Goal: Transaction & Acquisition: Book appointment/travel/reservation

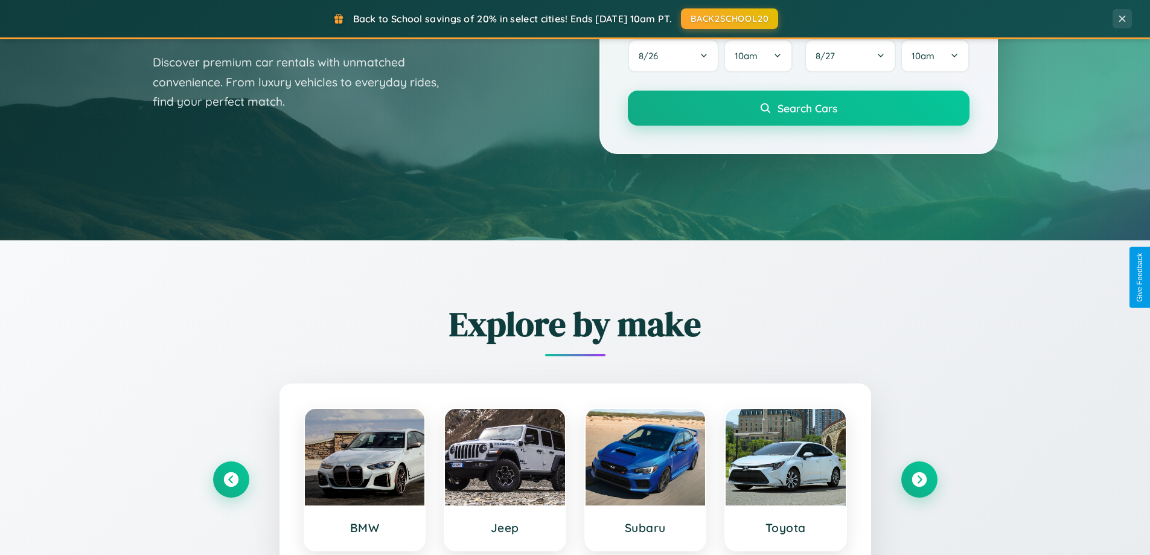
scroll to position [831, 0]
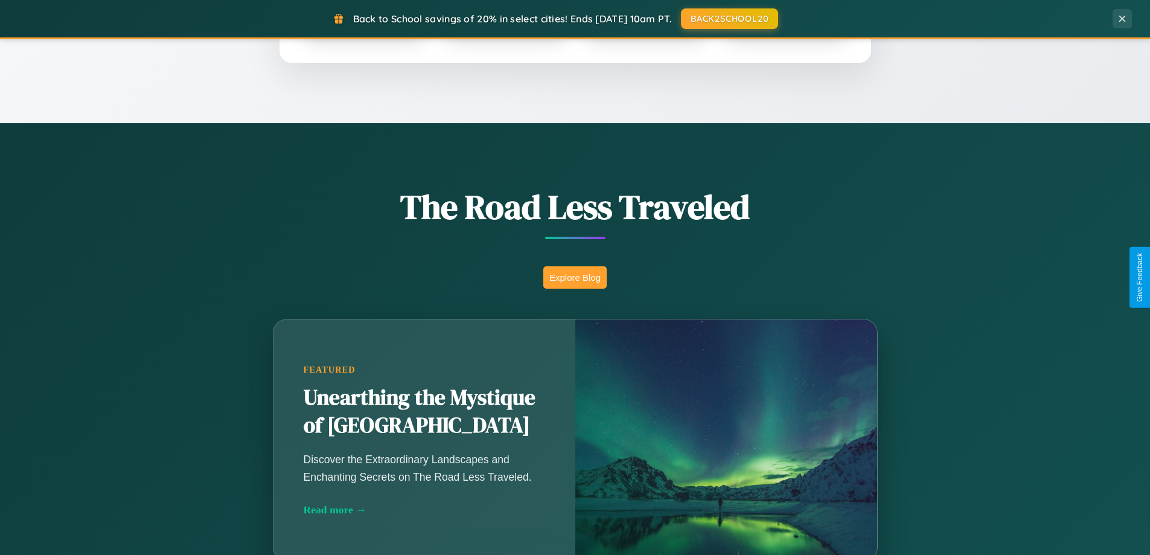
click at [575, 277] on button "Explore Blog" at bounding box center [574, 277] width 63 height 22
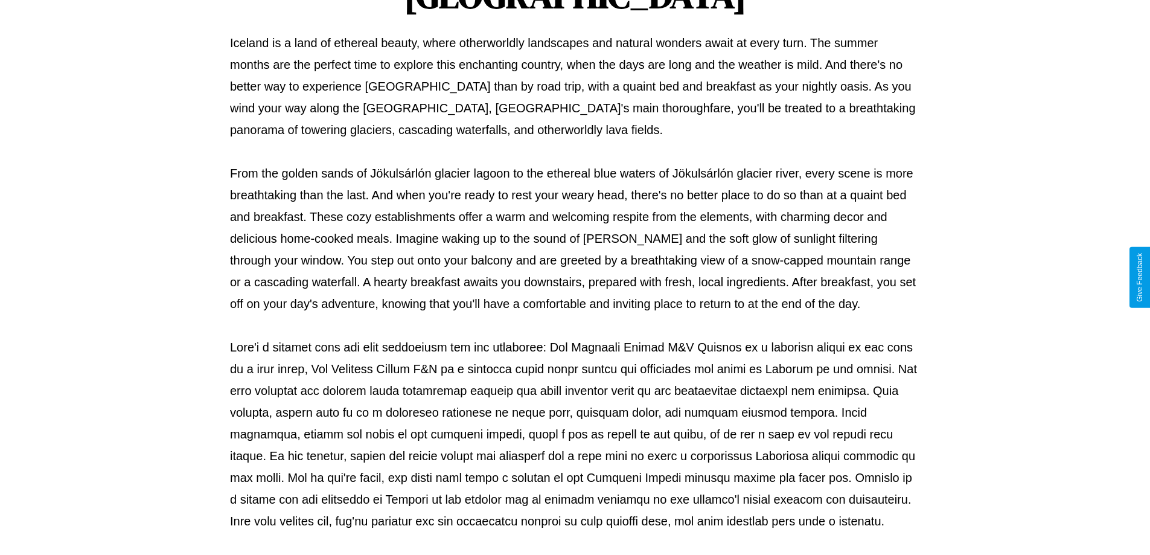
scroll to position [391, 0]
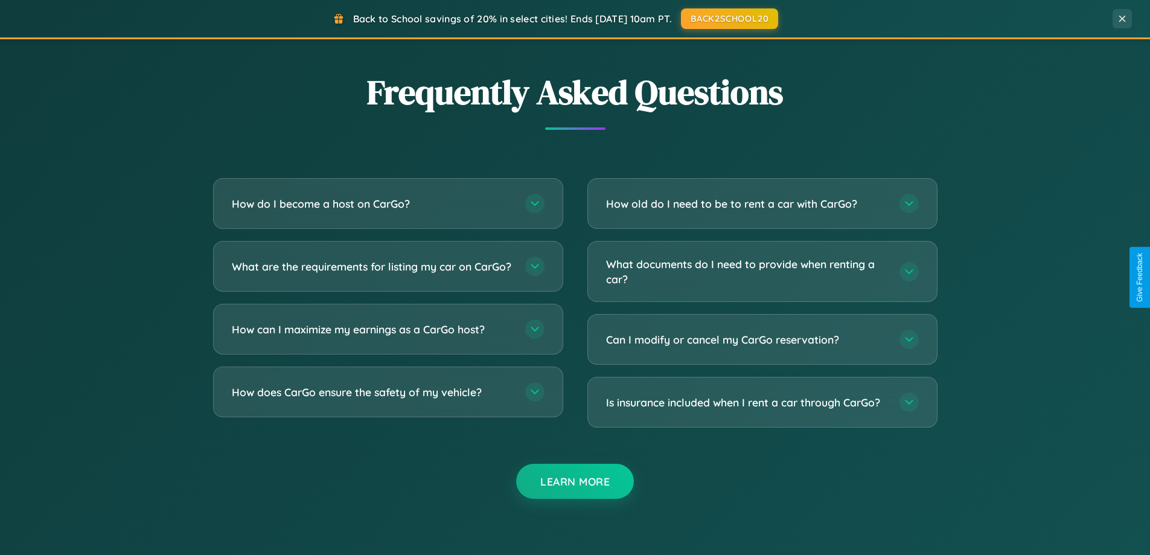
scroll to position [2323, 0]
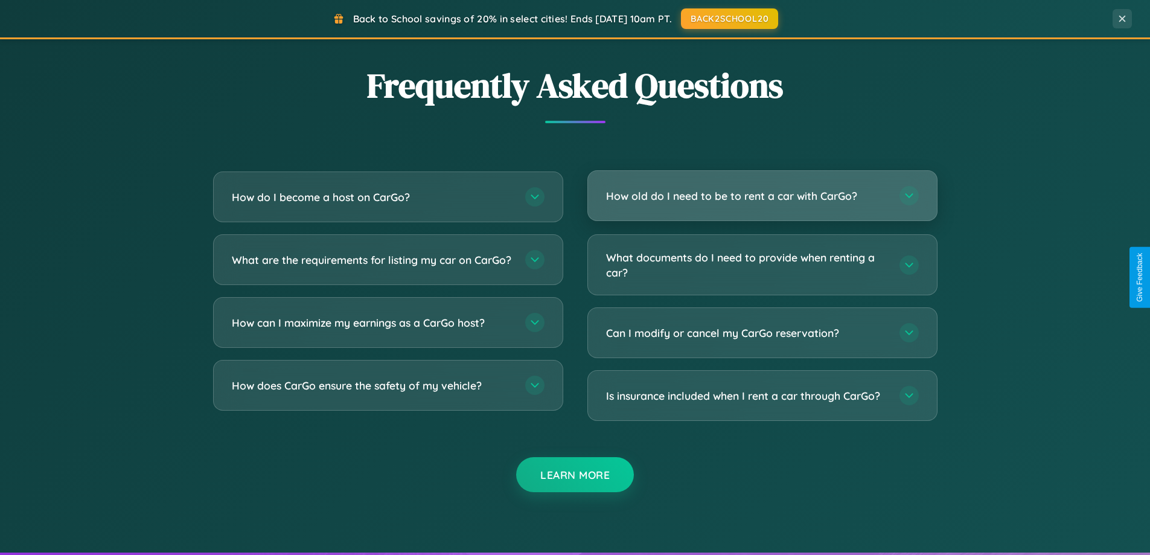
click at [762, 197] on h3 "How old do I need to be to rent a car with CarGo?" at bounding box center [746, 195] width 281 height 15
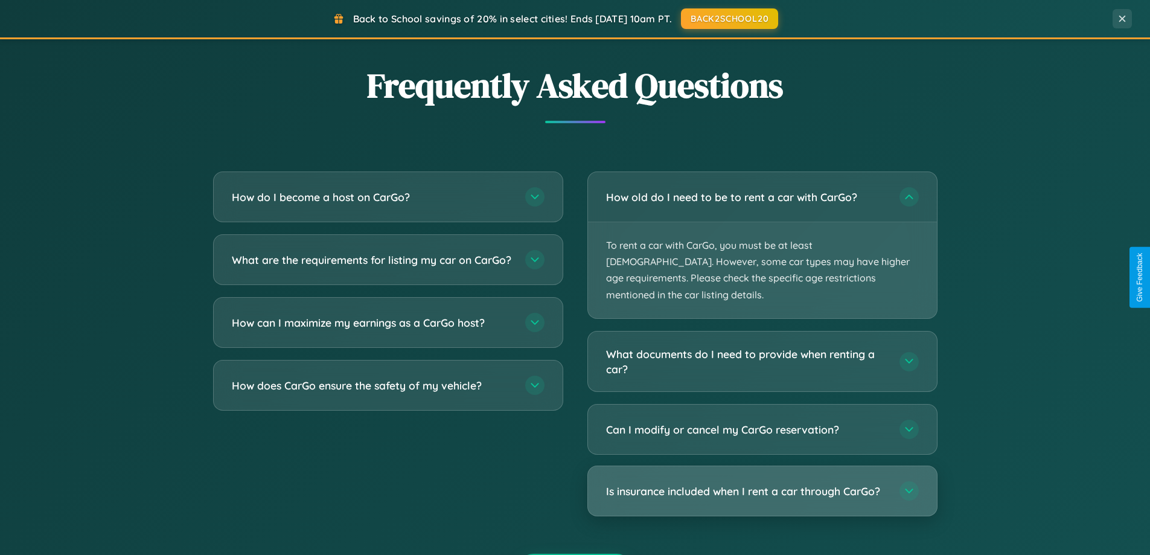
click at [762, 484] on h3 "Is insurance included when I rent a car through CarGo?" at bounding box center [746, 491] width 281 height 15
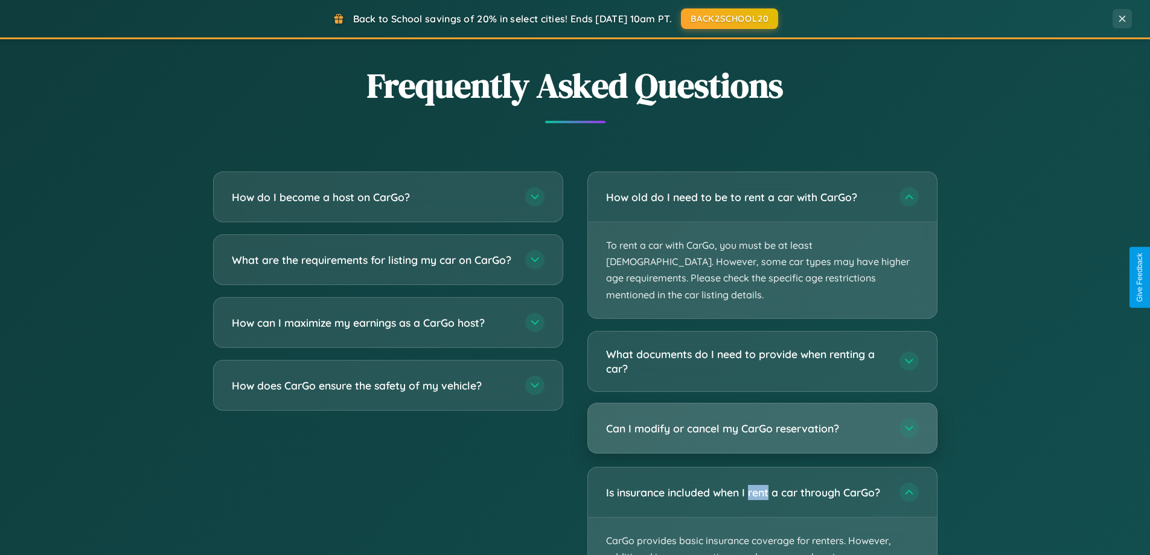
click at [762, 421] on h3 "Can I modify or cancel my CarGo reservation?" at bounding box center [746, 428] width 281 height 15
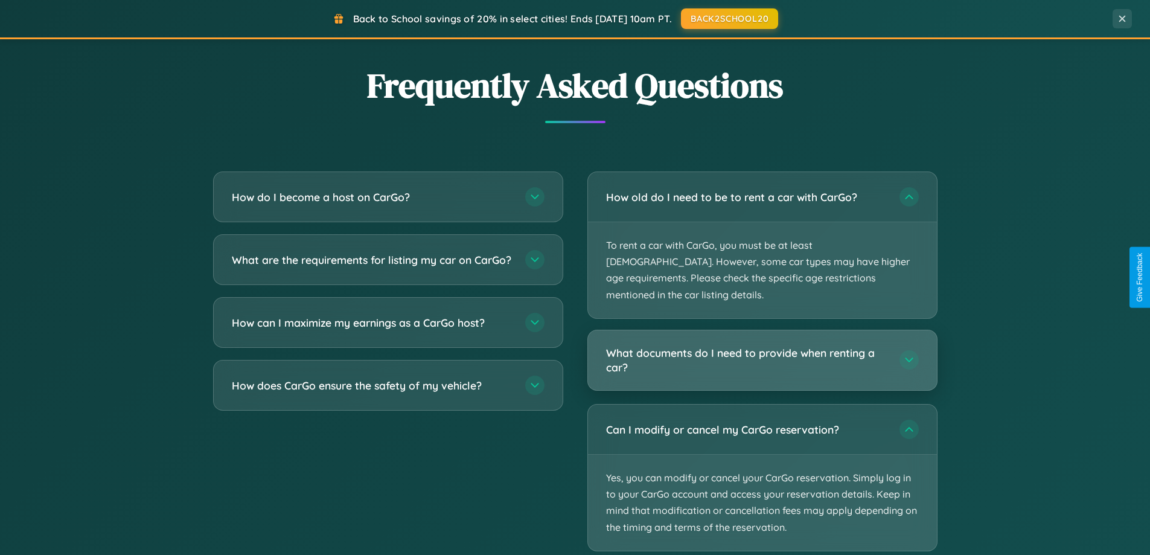
click at [762, 345] on h3 "What documents do I need to provide when renting a car?" at bounding box center [746, 360] width 281 height 30
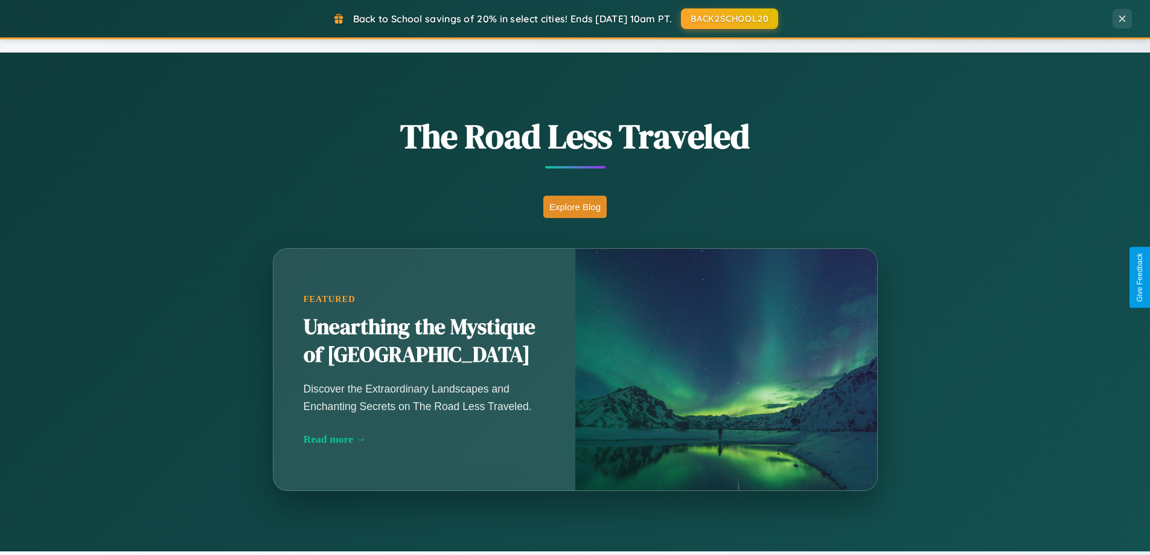
scroll to position [36, 0]
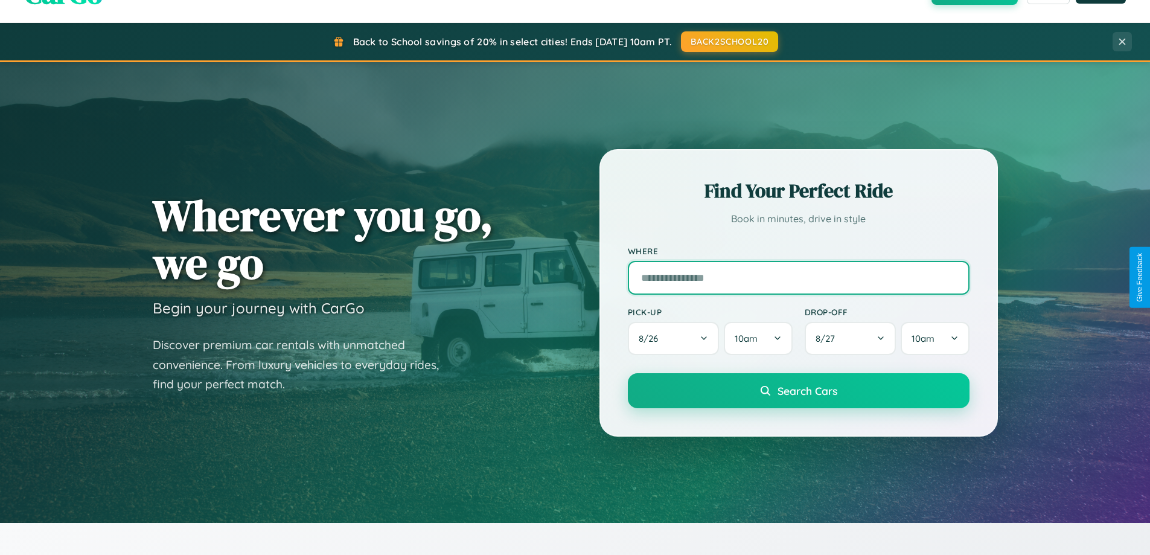
click at [798, 277] on input "text" at bounding box center [799, 278] width 342 height 34
type input "*******"
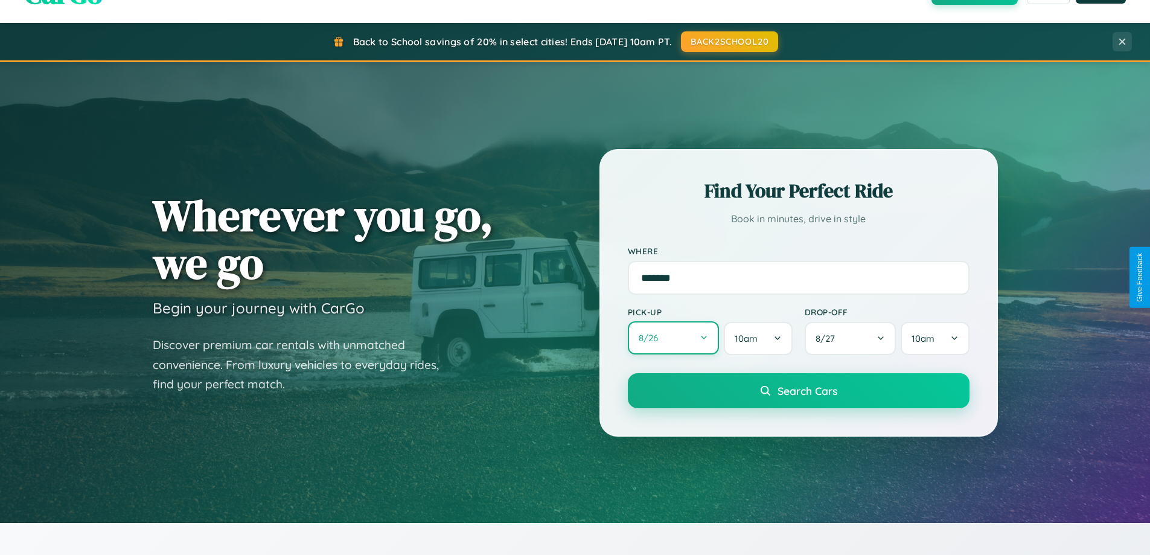
click at [673, 338] on button "8 / 26" at bounding box center [674, 337] width 92 height 33
select select "*"
select select "****"
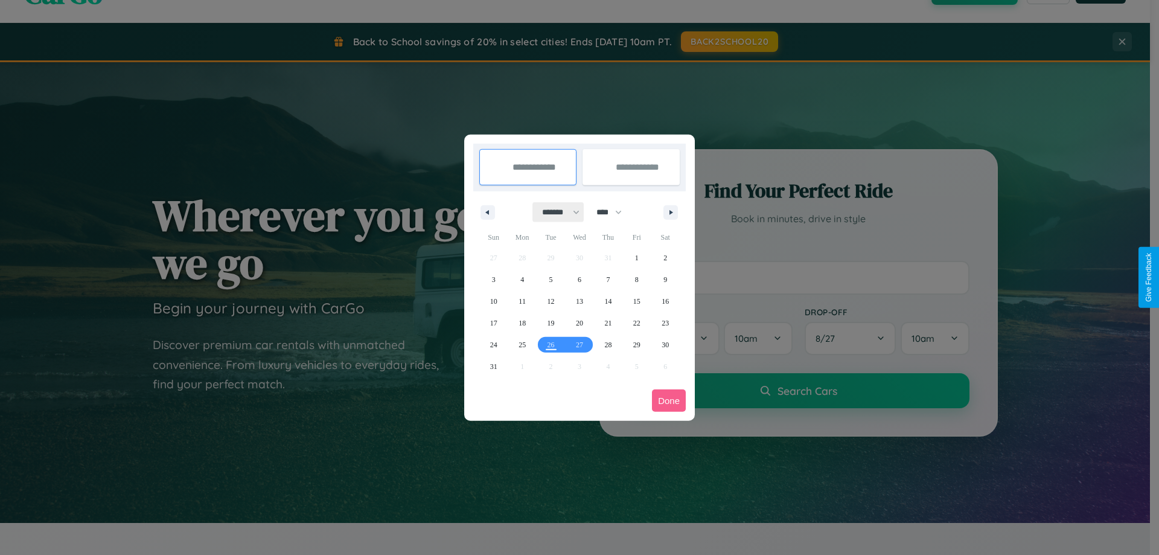
drag, startPoint x: 555, startPoint y: 212, endPoint x: 580, endPoint y: 242, distance: 38.7
click at [555, 212] on select "******* ******** ***** ***** *** **** **** ****** ********* ******* ******** **…" at bounding box center [558, 212] width 51 height 20
select select "*"
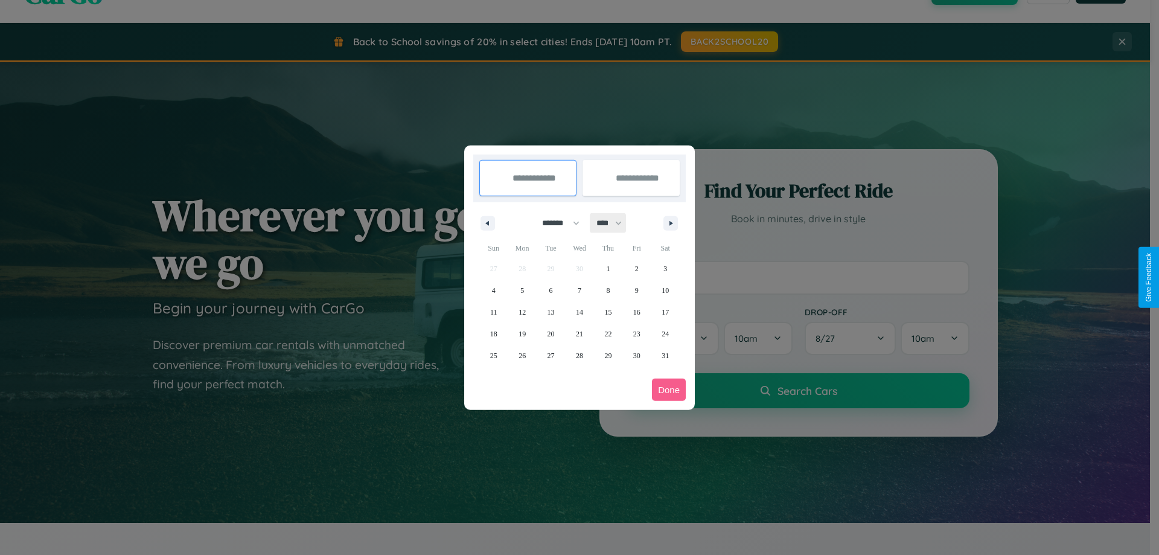
drag, startPoint x: 615, startPoint y: 223, endPoint x: 580, endPoint y: 242, distance: 40.0
click at [615, 223] on select "**** **** **** **** **** **** **** **** **** **** **** **** **** **** **** ****…" at bounding box center [608, 223] width 36 height 20
select select "****"
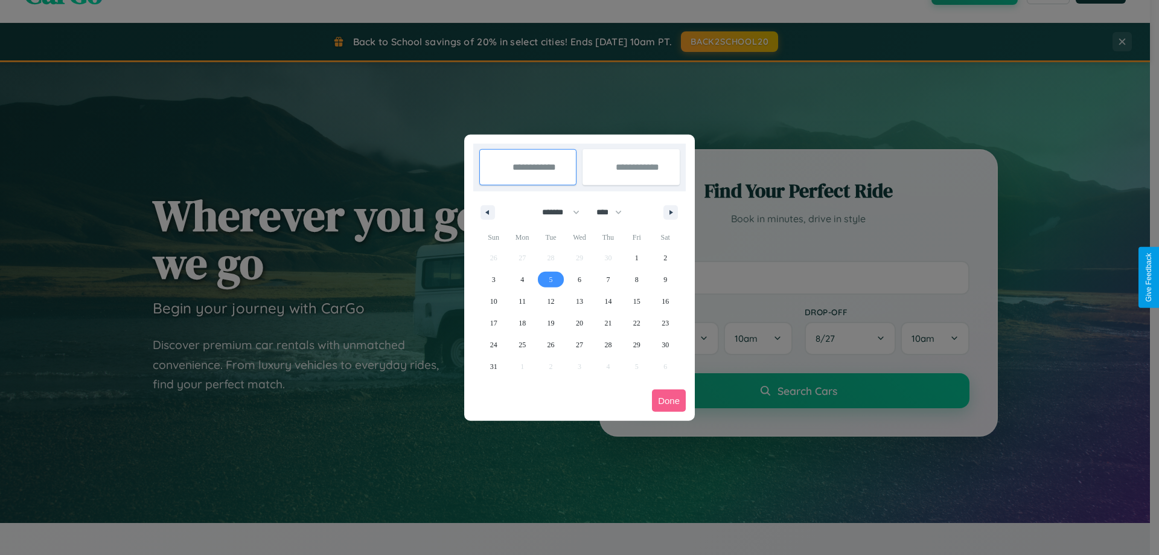
click at [551, 279] on span "5" at bounding box center [551, 280] width 4 height 22
type input "**********"
click at [636, 301] on span "15" at bounding box center [636, 301] width 7 height 22
type input "**********"
click at [669, 400] on button "Done" at bounding box center [669, 400] width 34 height 22
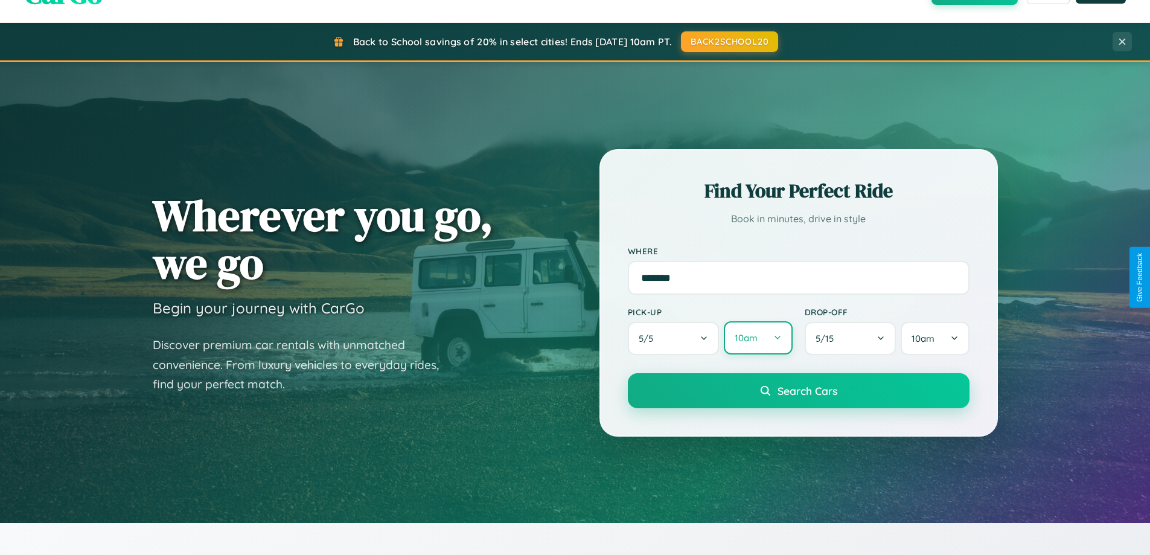
click at [758, 338] on button "10am" at bounding box center [758, 337] width 68 height 33
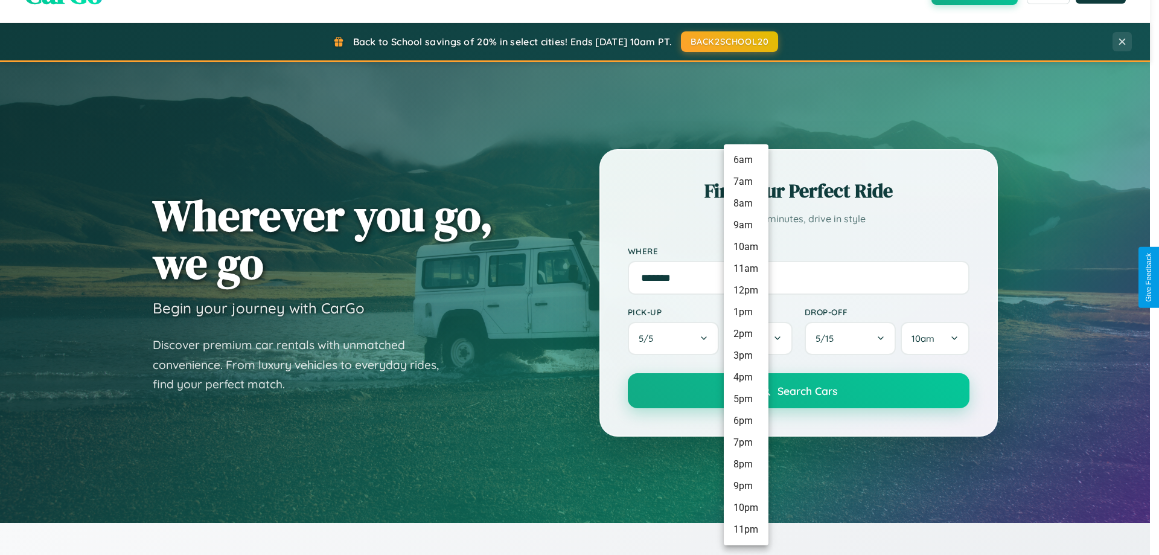
click at [746, 529] on li "11pm" at bounding box center [746, 530] width 45 height 22
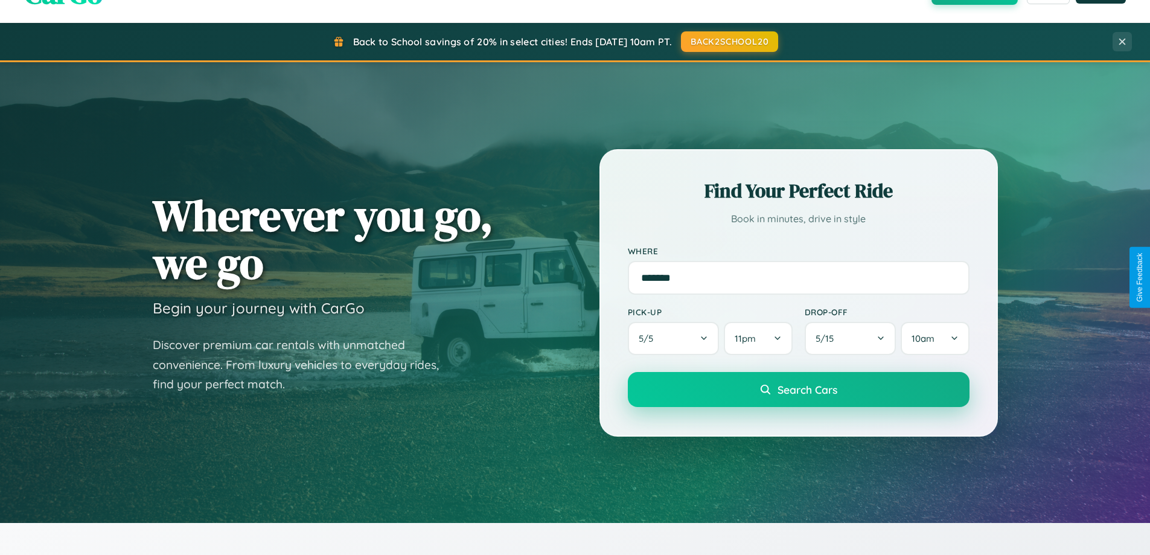
click at [798, 391] on span "Search Cars" at bounding box center [808, 389] width 60 height 13
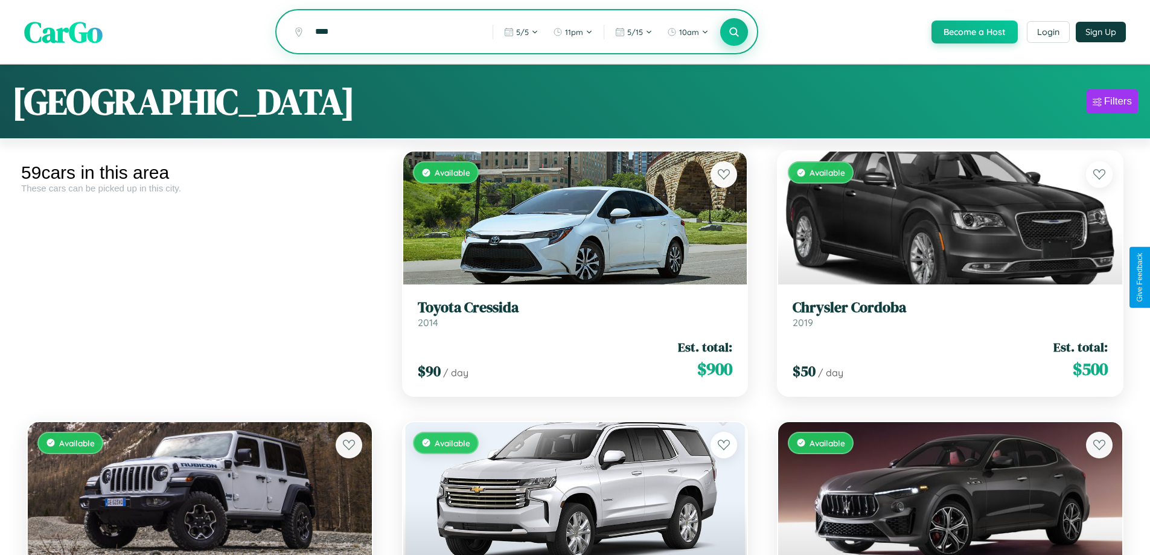
click at [733, 33] on icon at bounding box center [734, 31] width 11 height 11
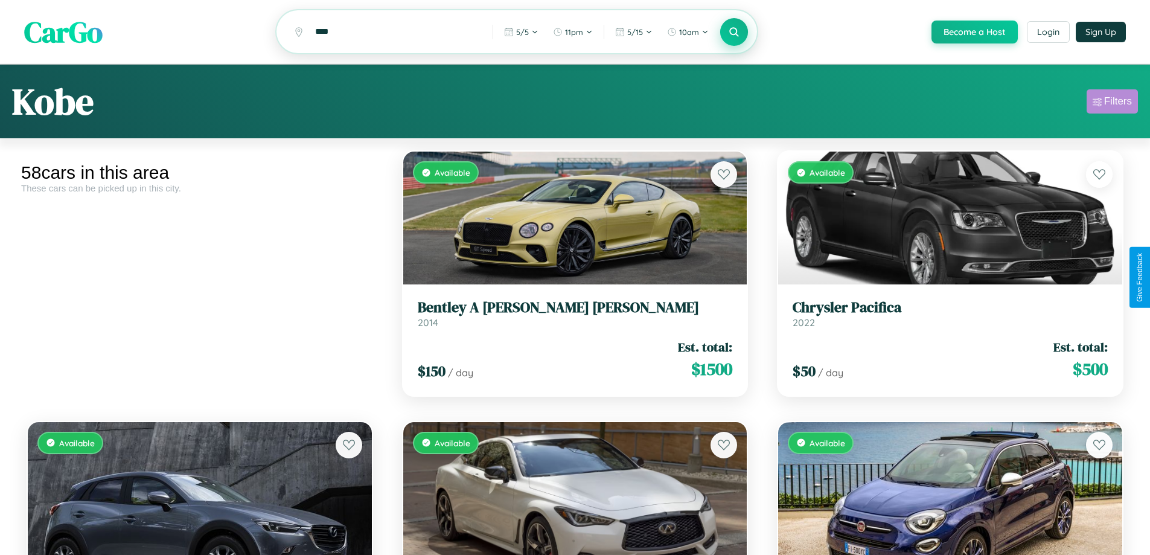
click at [1112, 103] on div "Filters" at bounding box center [1118, 101] width 28 height 12
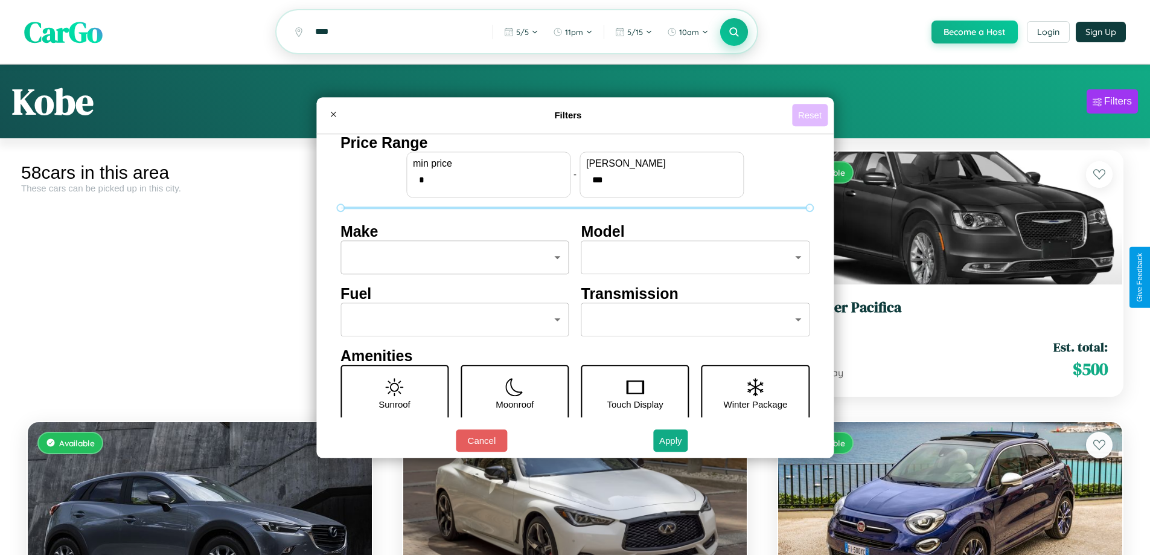
click at [811, 115] on button "Reset" at bounding box center [810, 115] width 36 height 22
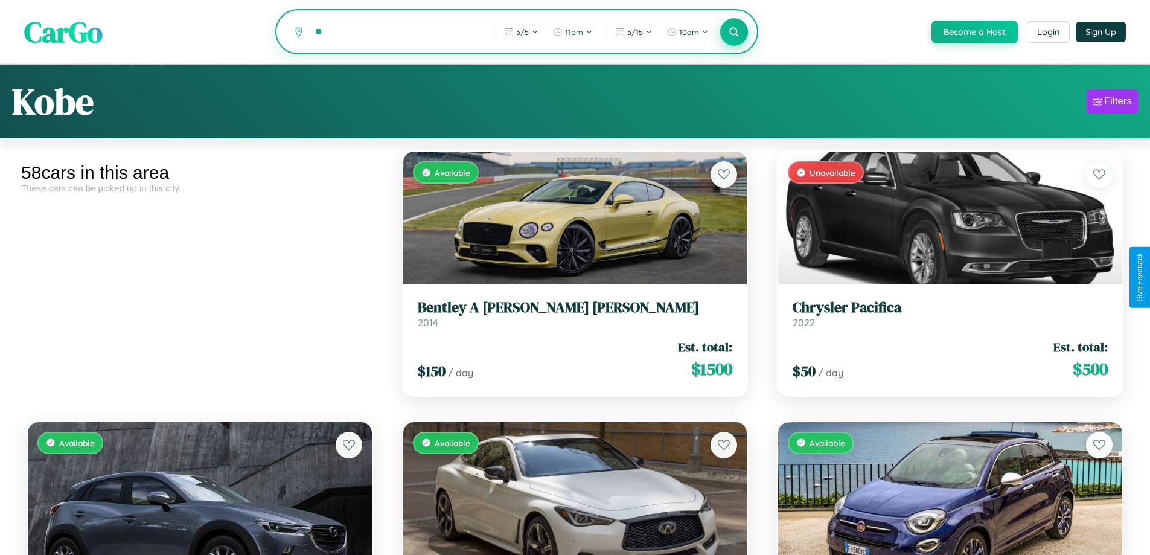
type input "*"
type input "********"
click at [733, 33] on icon at bounding box center [734, 31] width 11 height 11
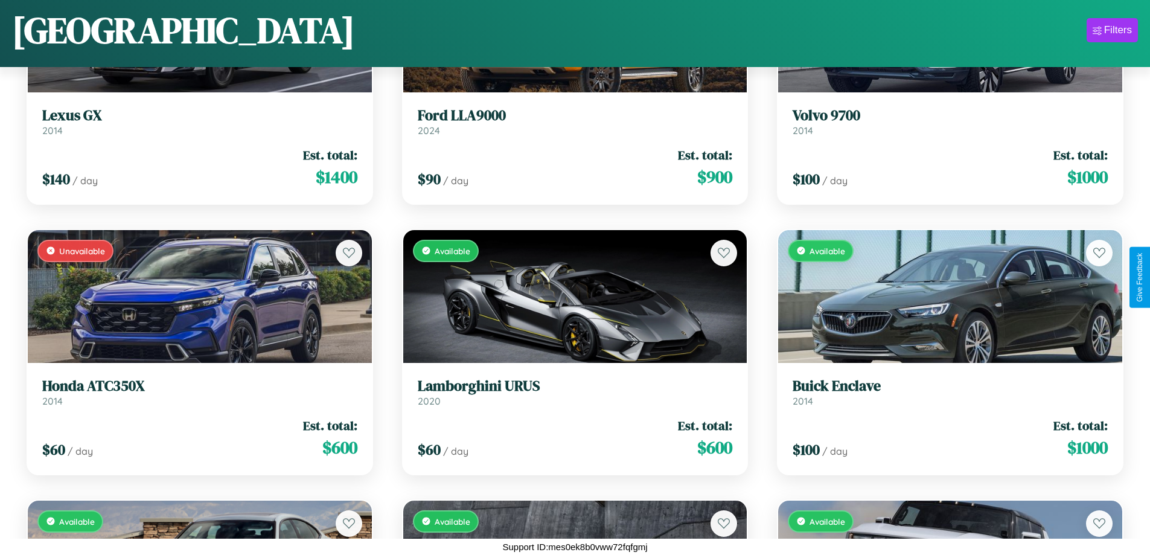
scroll to position [2873, 0]
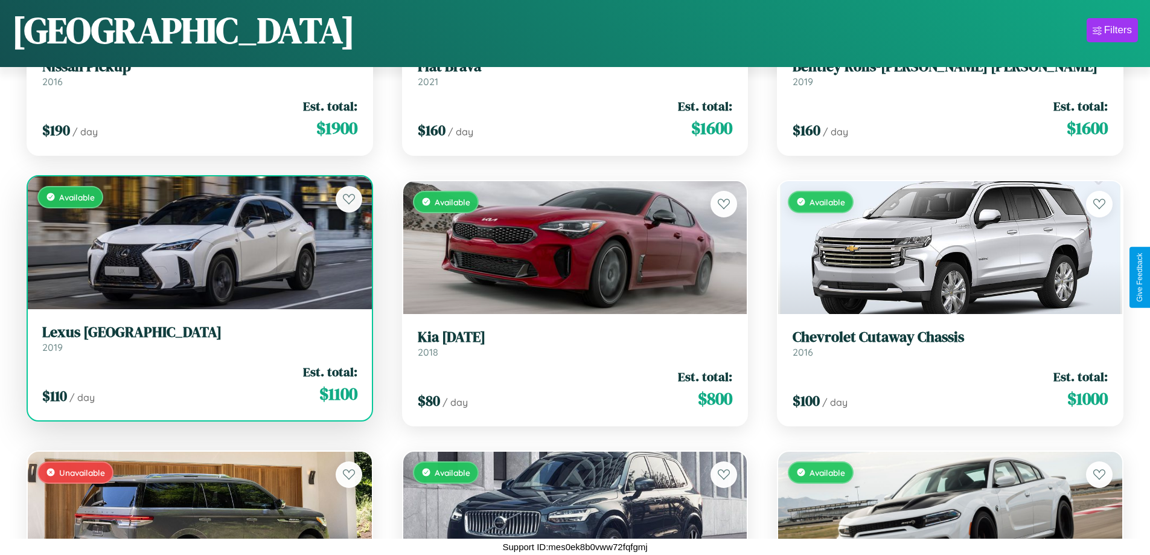
click at [198, 245] on div "Available" at bounding box center [200, 242] width 344 height 133
click at [198, 242] on div "Available" at bounding box center [200, 242] width 344 height 133
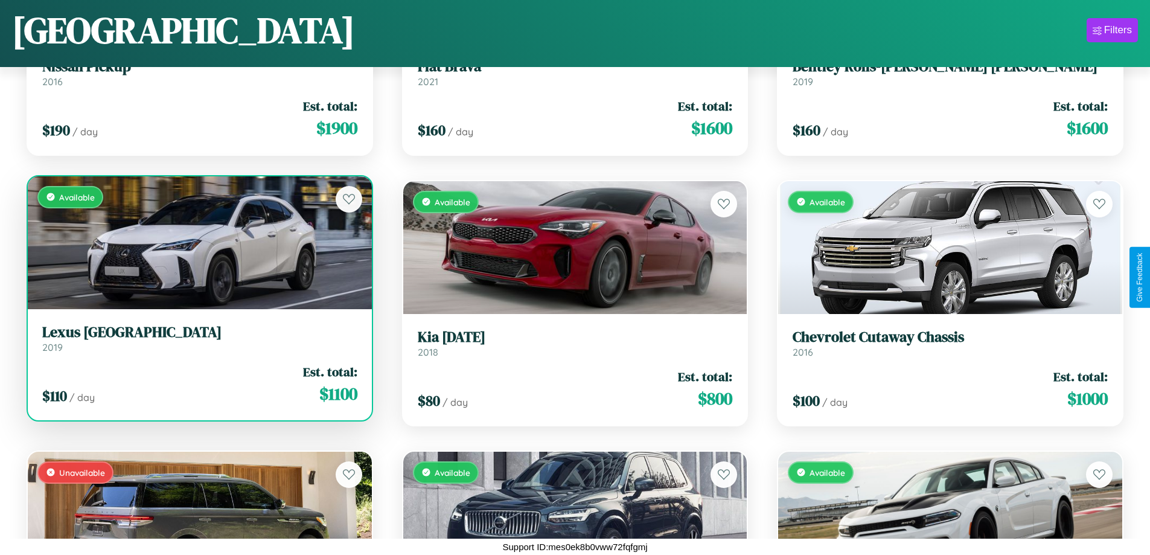
click at [198, 242] on div "Available" at bounding box center [200, 242] width 344 height 133
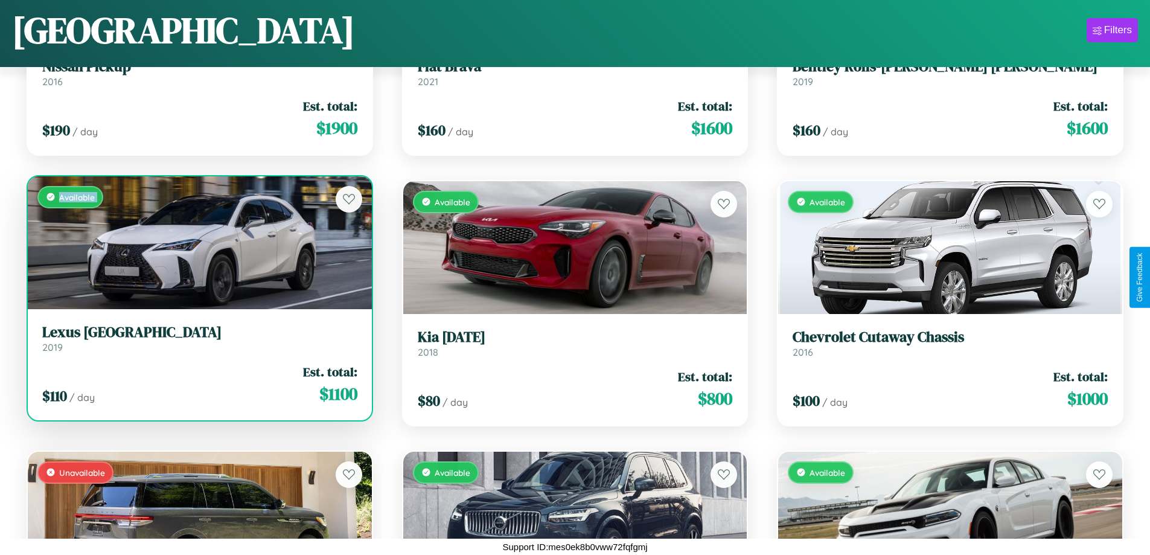
click at [198, 242] on div "Available" at bounding box center [200, 242] width 344 height 133
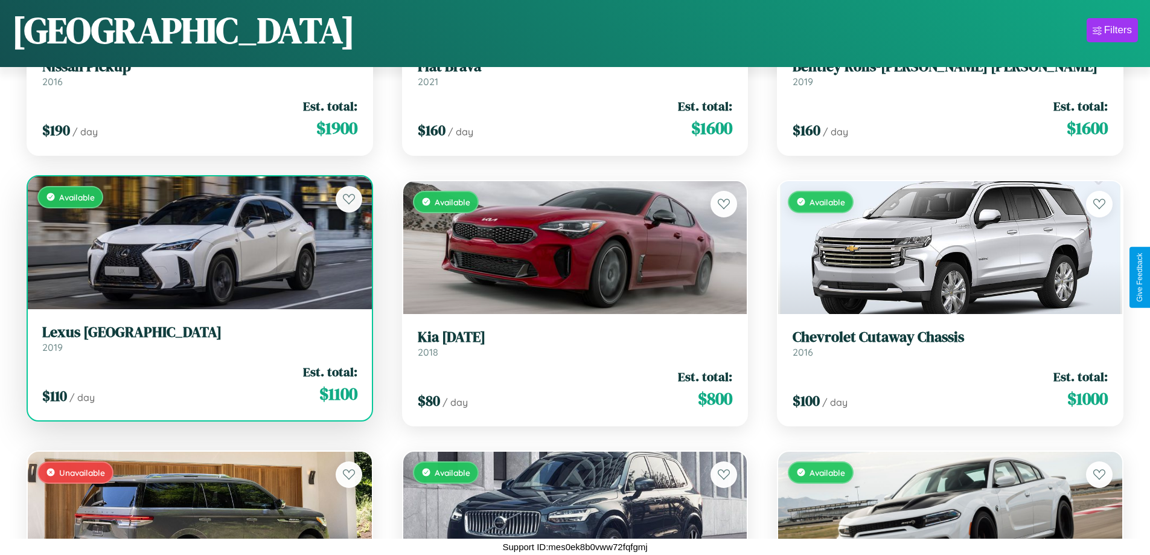
click at [198, 242] on div "Available" at bounding box center [200, 242] width 344 height 133
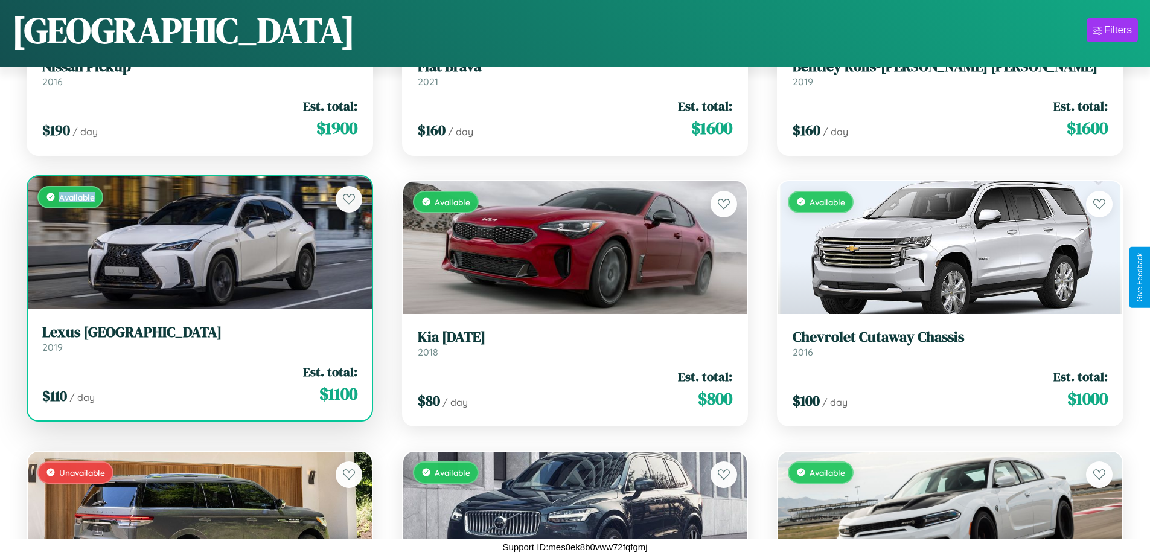
click at [198, 242] on div "Available" at bounding box center [200, 242] width 344 height 133
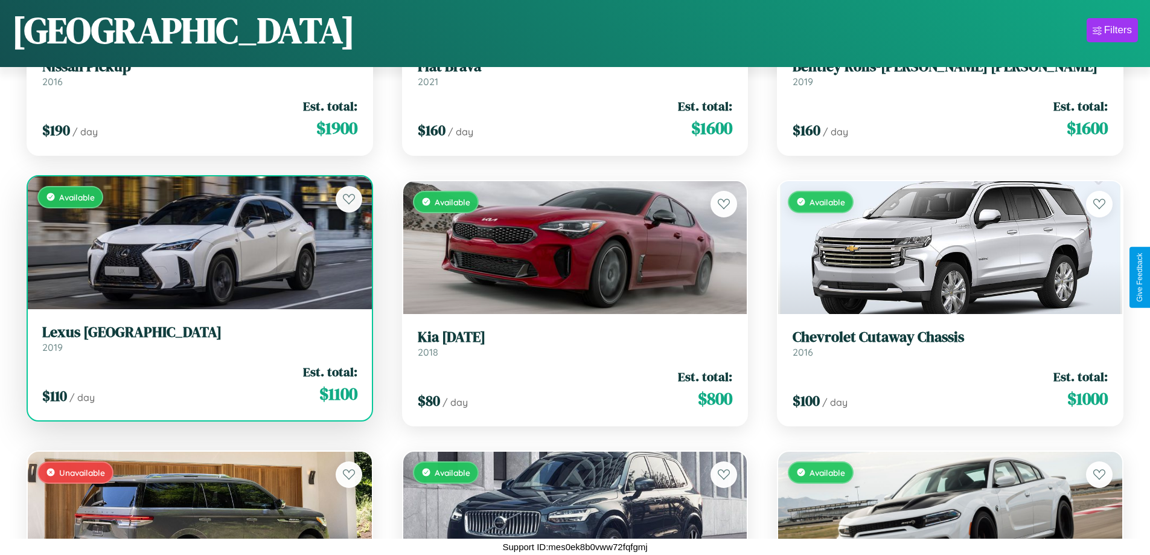
click at [198, 338] on h3 "Lexus TX" at bounding box center [199, 333] width 315 height 18
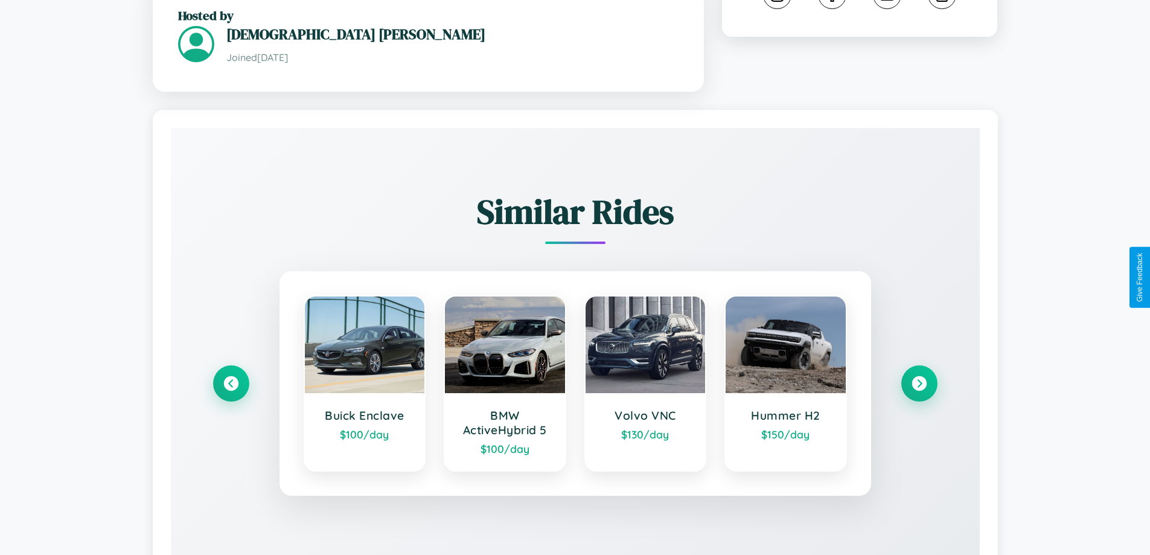
scroll to position [726, 0]
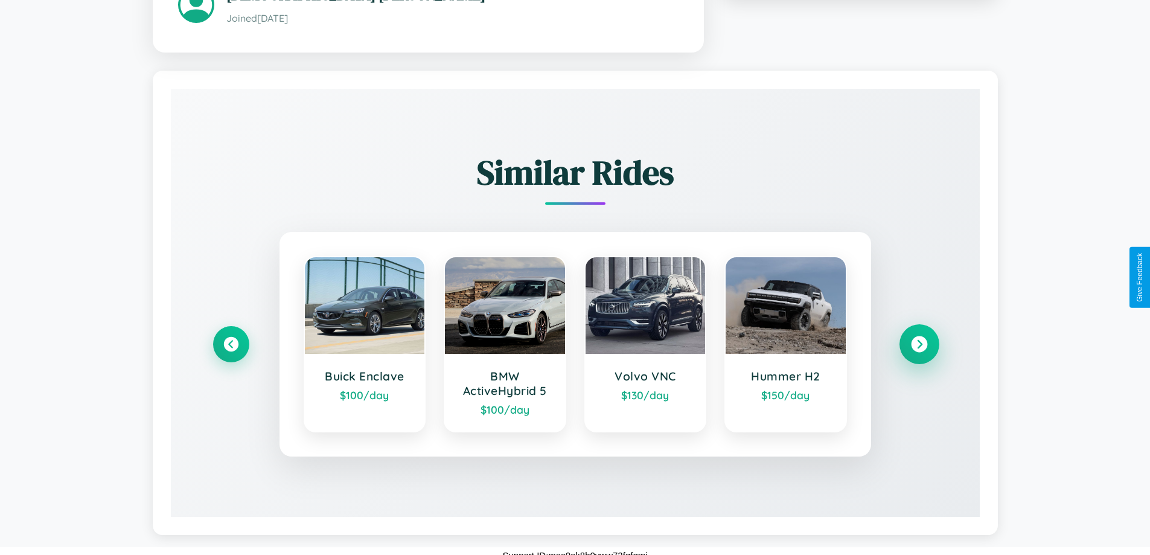
click at [919, 336] on icon at bounding box center [919, 344] width 16 height 16
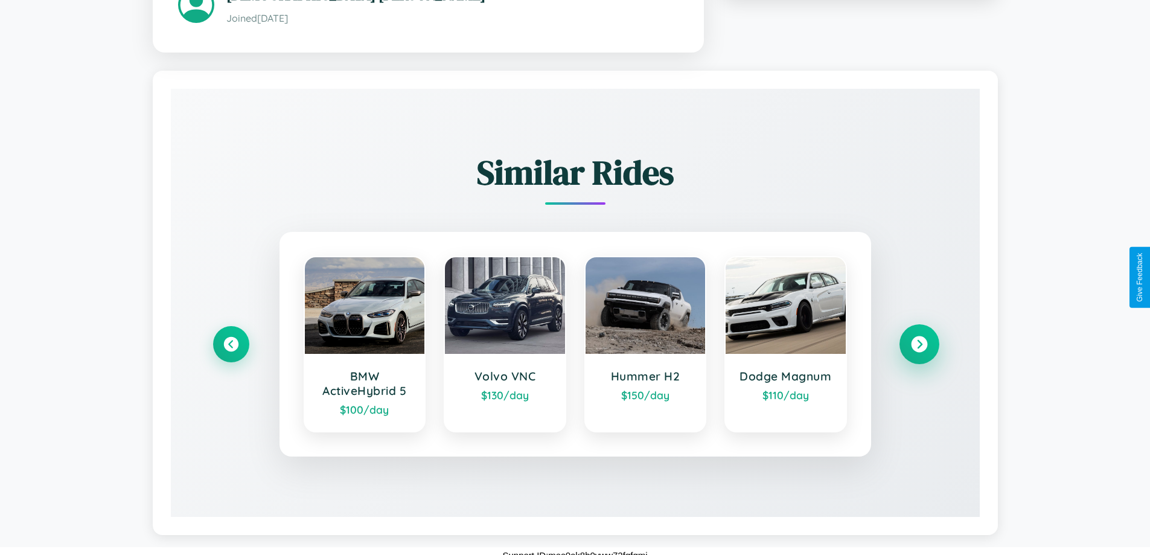
click at [919, 336] on icon at bounding box center [919, 344] width 16 height 16
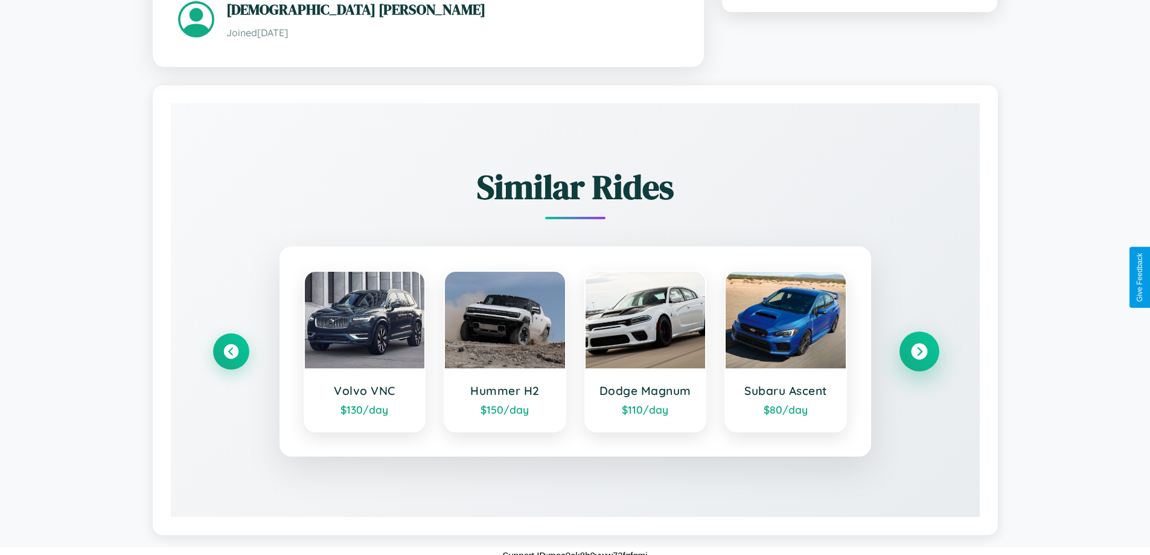
click at [919, 343] on icon at bounding box center [919, 351] width 16 height 16
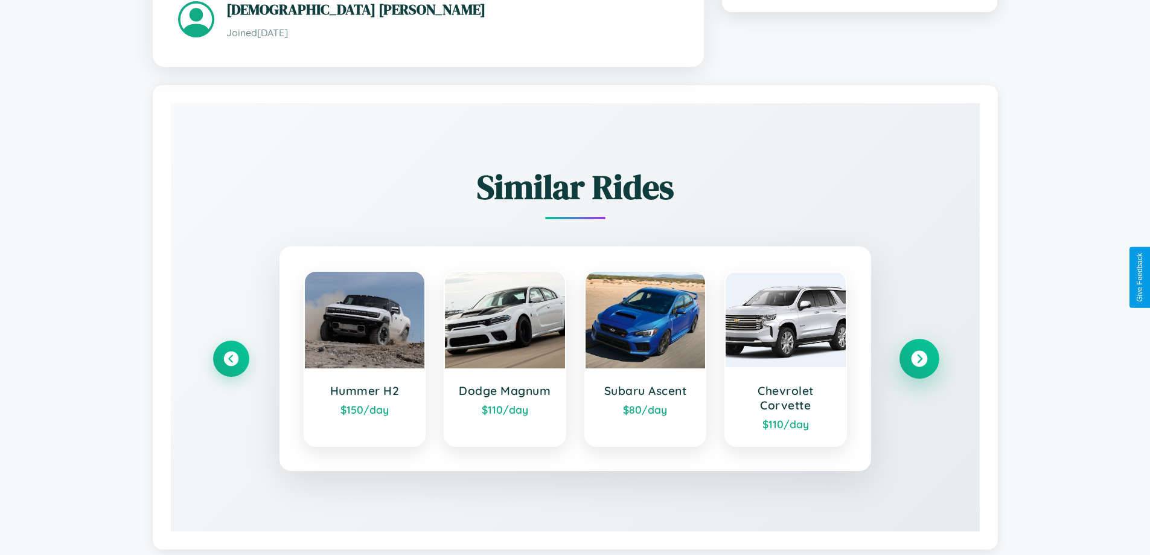
scroll to position [726, 0]
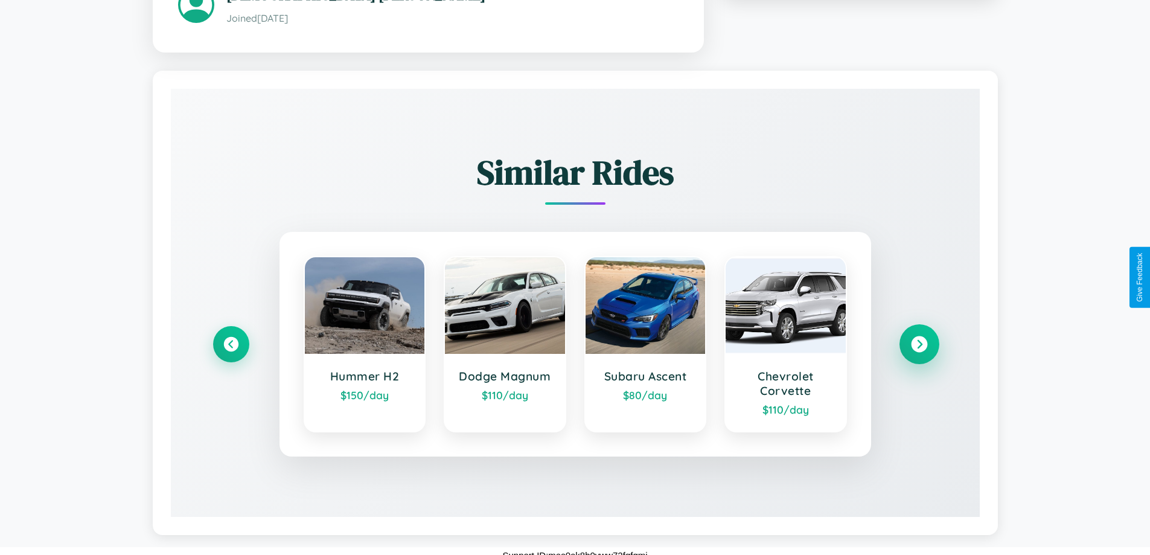
click at [919, 336] on icon at bounding box center [919, 344] width 16 height 16
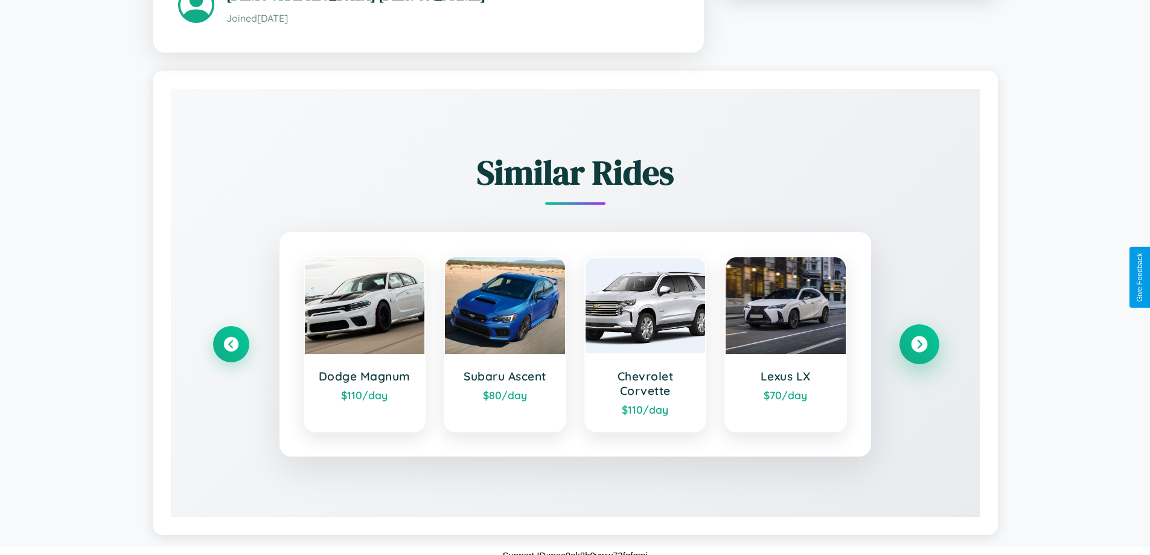
click at [919, 336] on icon at bounding box center [919, 344] width 16 height 16
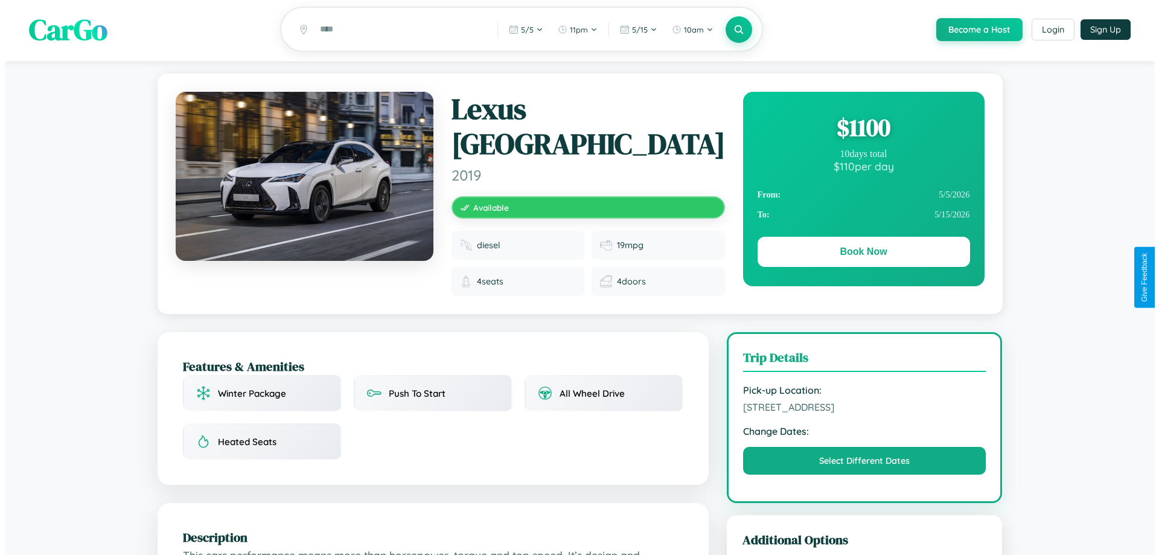
scroll to position [0, 0]
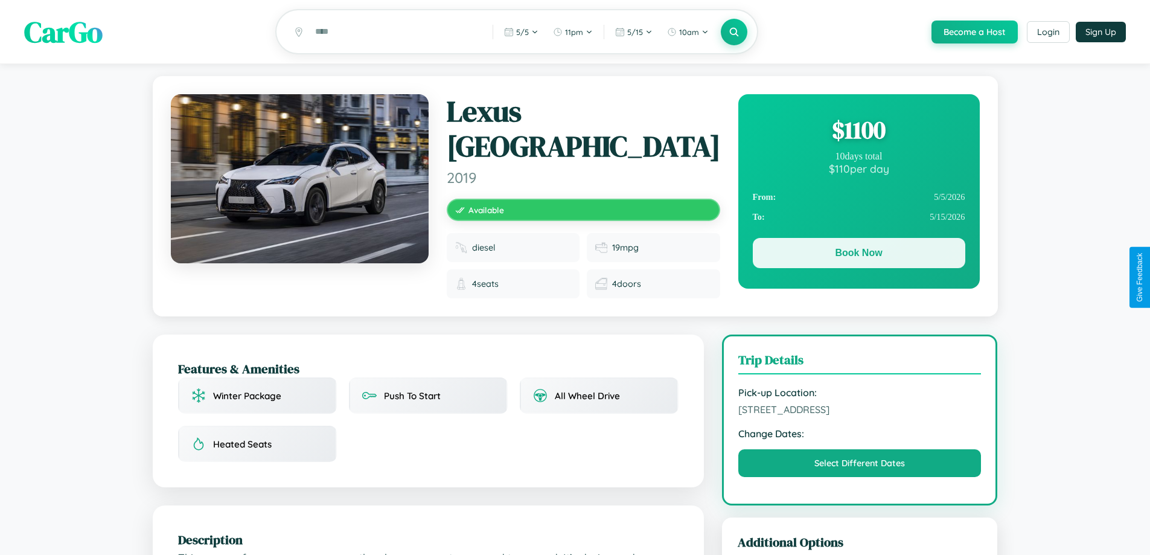
click at [858, 255] on button "Book Now" at bounding box center [859, 253] width 212 height 30
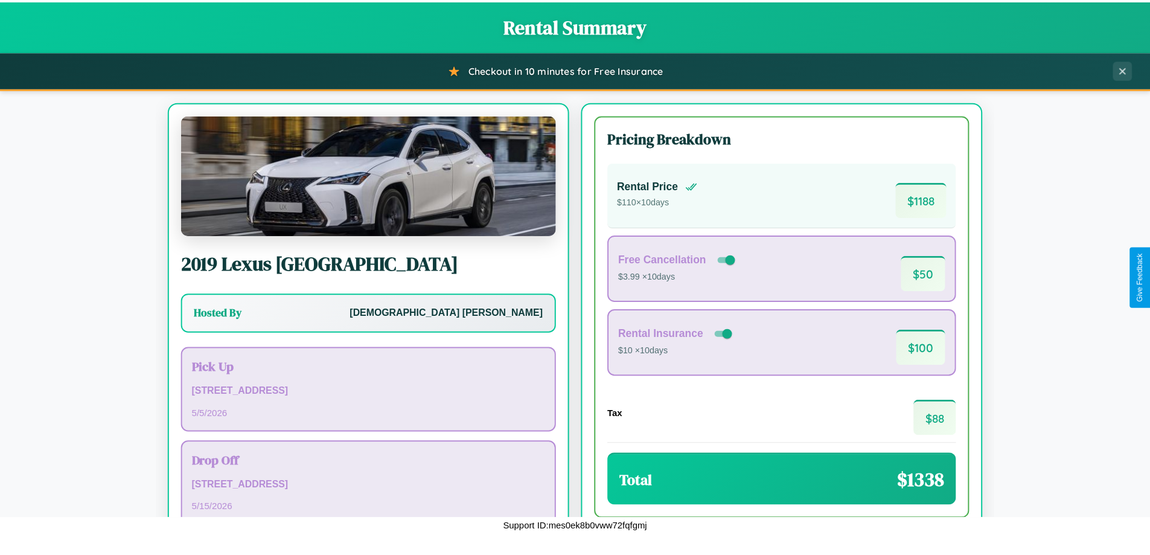
scroll to position [83, 0]
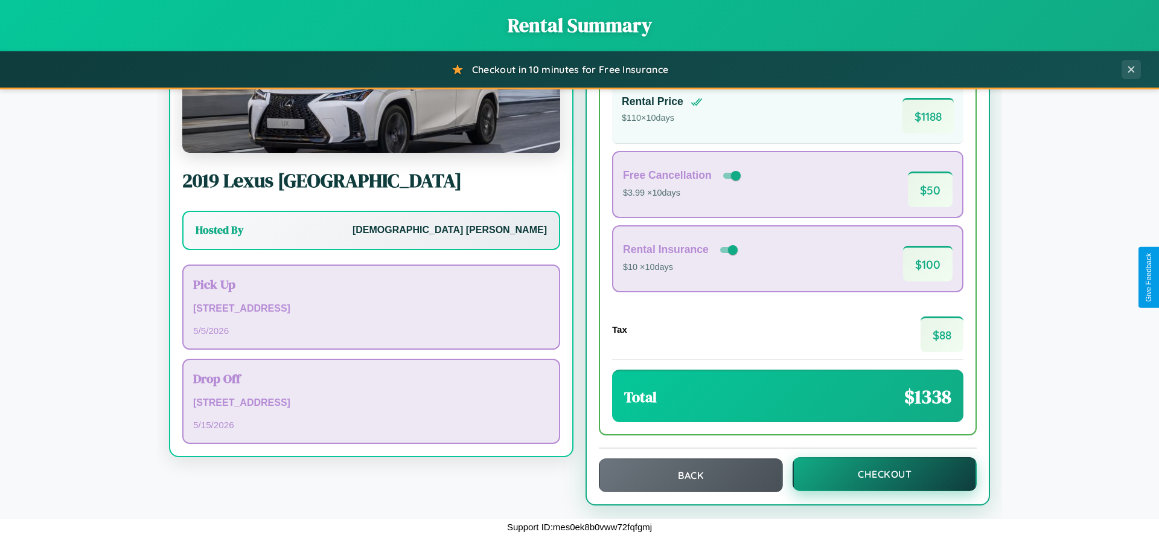
click at [877, 474] on button "Checkout" at bounding box center [885, 474] width 184 height 34
